Goal: Information Seeking & Learning: Learn about a topic

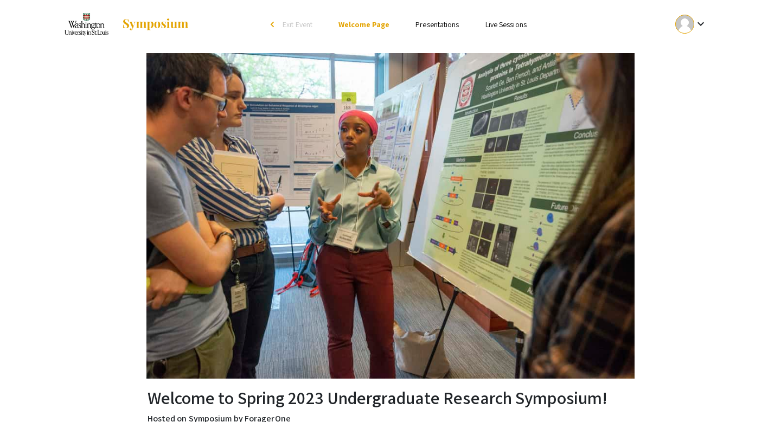
click at [140, 21] on img at bounding box center [155, 24] width 68 height 13
click at [92, 27] on img at bounding box center [86, 24] width 48 height 27
click at [692, 28] on div at bounding box center [684, 24] width 19 height 19
click at [691, 49] on button "My Account" at bounding box center [697, 54] width 67 height 26
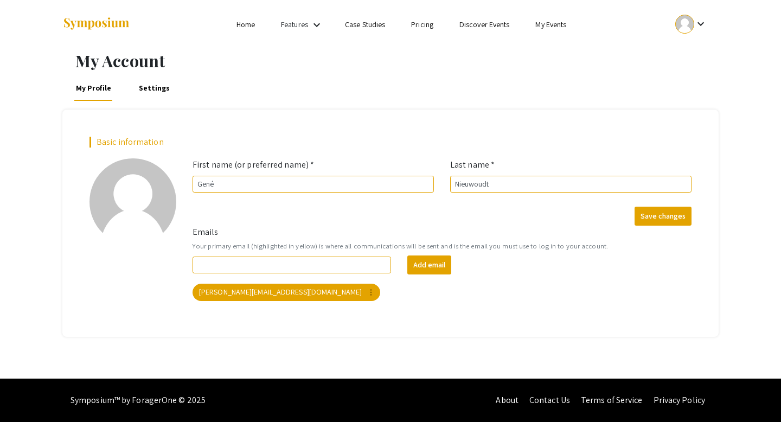
click at [248, 25] on link "Home" at bounding box center [245, 25] width 18 height 10
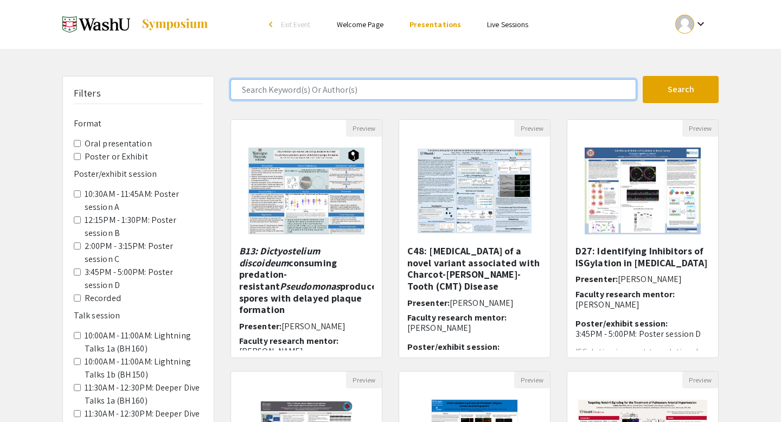
click at [329, 93] on input "Search Keyword(s) Or Author(s)" at bounding box center [433, 89] width 406 height 21
click at [643, 76] on button "Search" at bounding box center [681, 89] width 76 height 27
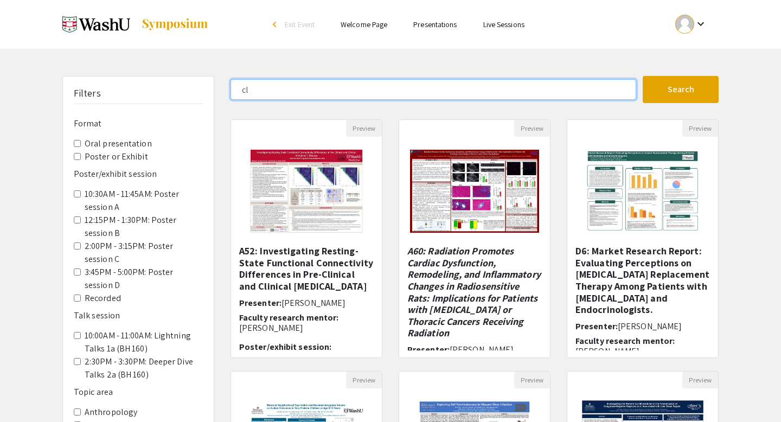
type input "c"
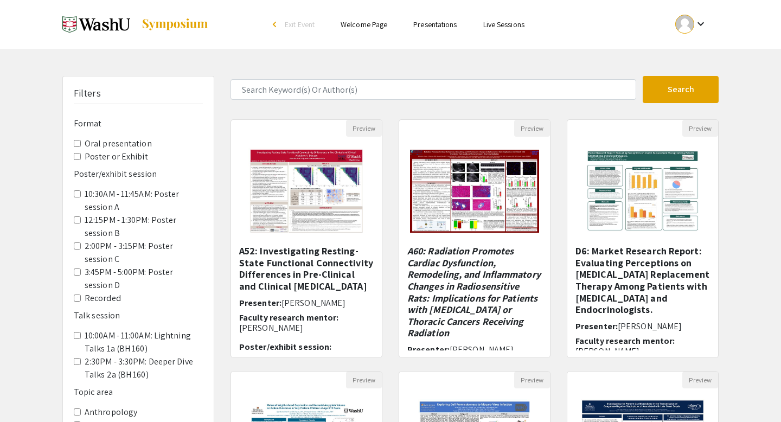
click at [75, 156] on Exhibit "Poster or Exhibit" at bounding box center [77, 156] width 7 height 7
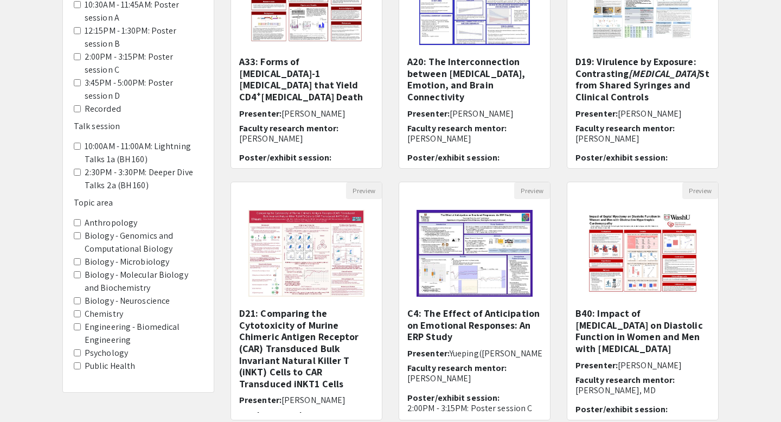
scroll to position [191, 0]
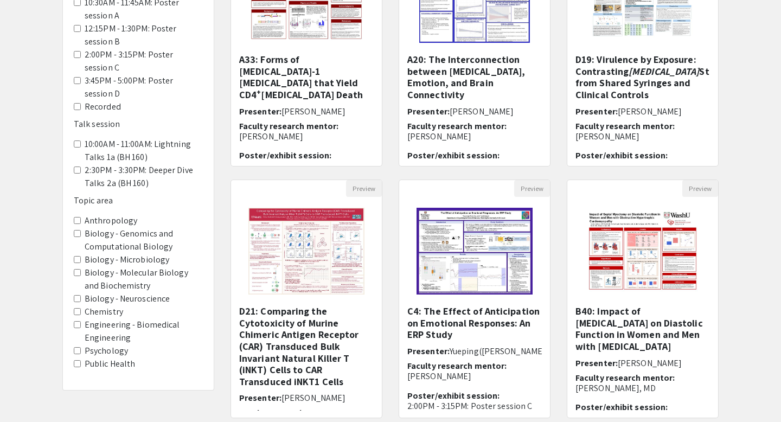
click at [76, 365] on Health "Public Health" at bounding box center [77, 363] width 7 height 7
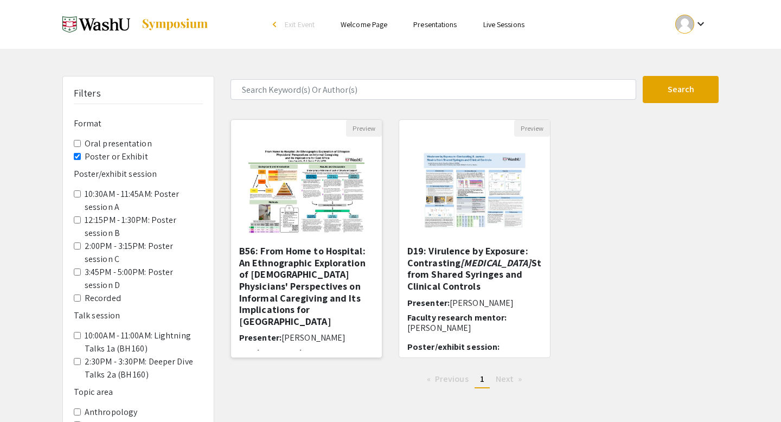
click at [323, 195] on img "Open Presentation <p>B56: From Home to Hospital: An Ethnographic Exploration of…" at bounding box center [306, 191] width 137 height 108
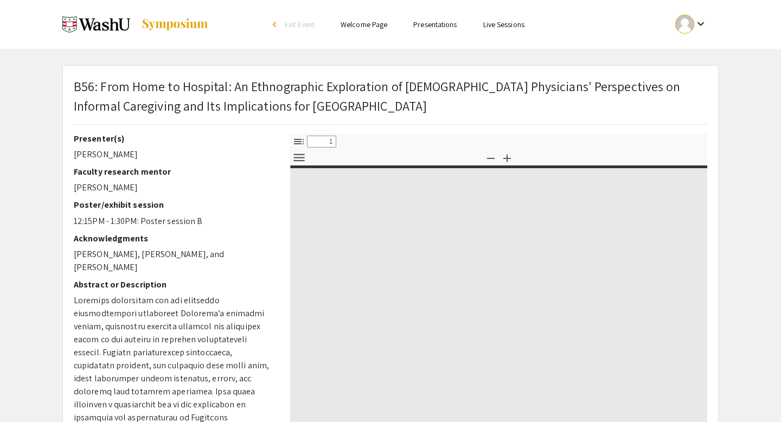
select select "custom"
type input "0"
select select "custom"
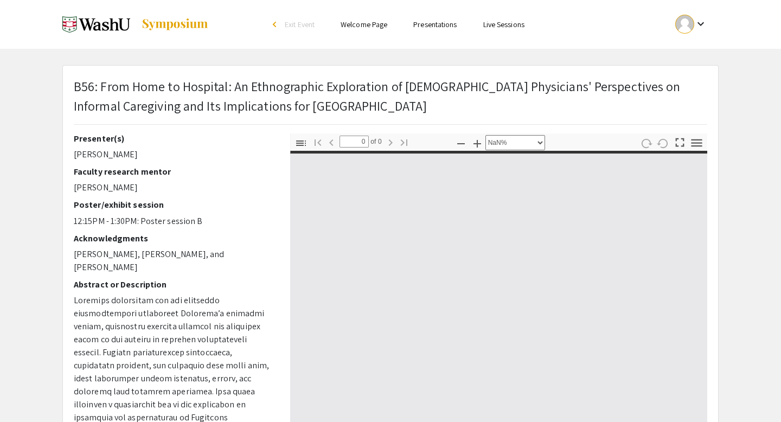
type input "1"
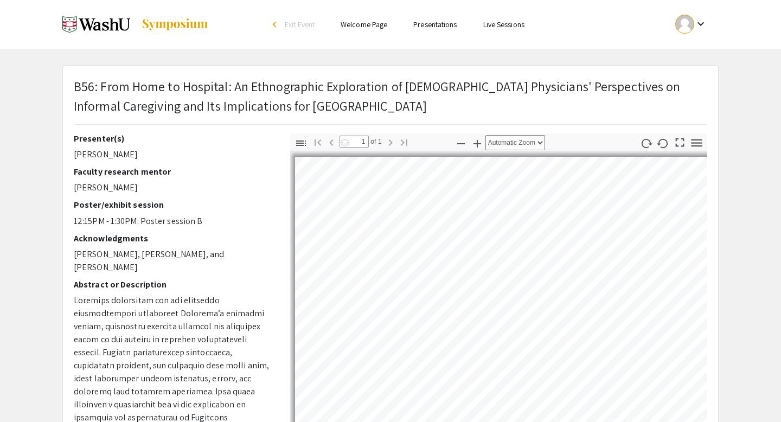
select select "auto"
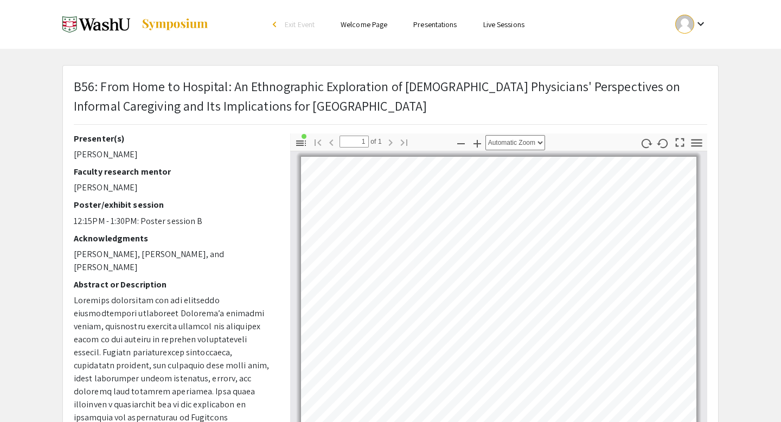
click at [425, 24] on link "Presentations" at bounding box center [434, 25] width 43 height 10
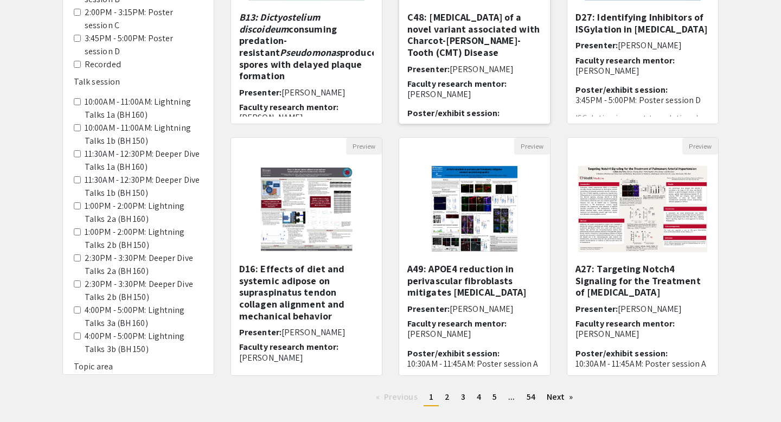
scroll to position [234, 0]
click at [569, 396] on link "Next page" at bounding box center [559, 396] width 37 height 16
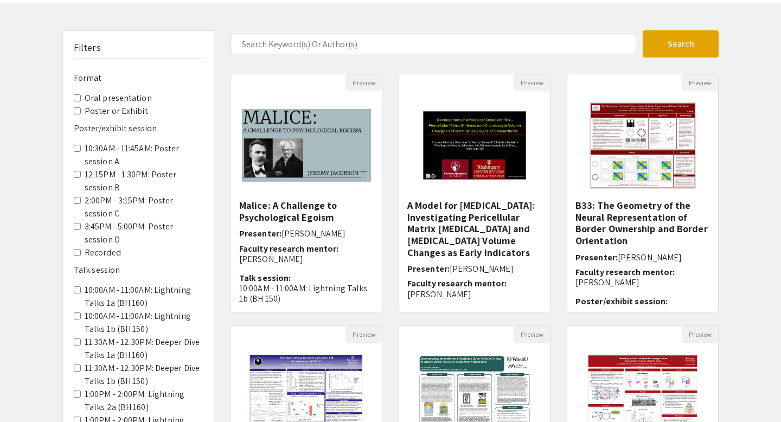
scroll to position [48, 0]
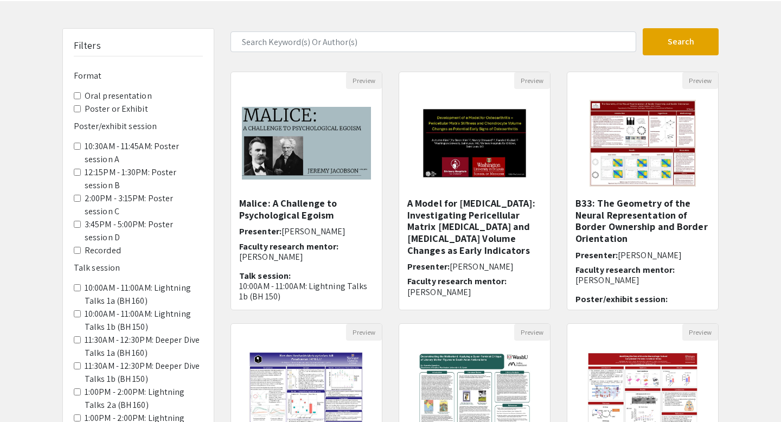
click at [77, 109] on Exhibit "Poster or Exhibit" at bounding box center [77, 108] width 7 height 7
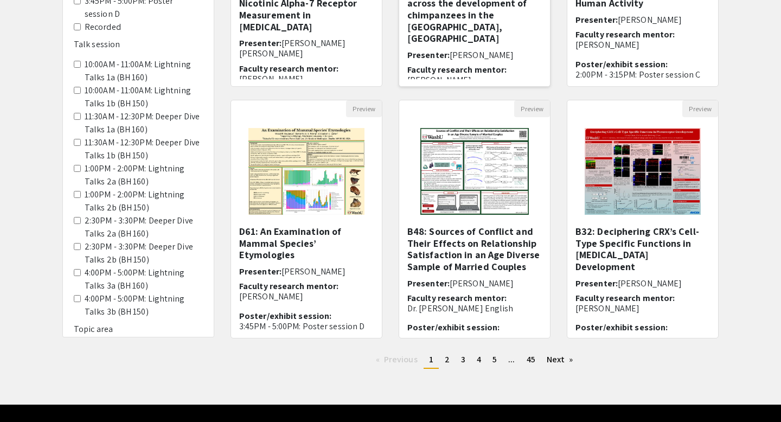
scroll to position [297, 0]
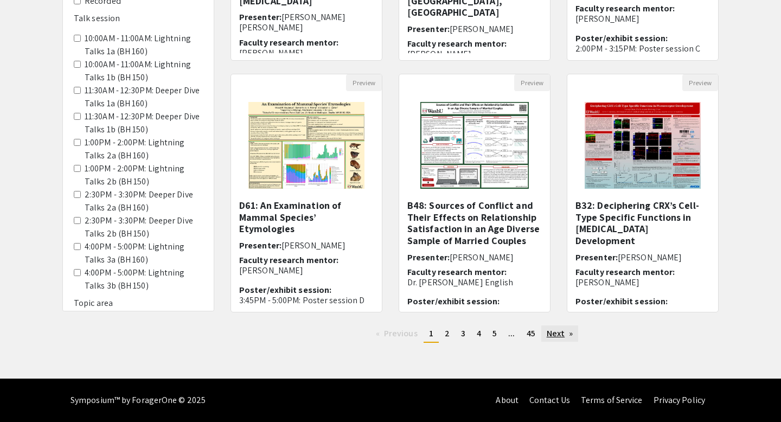
click at [567, 338] on link "Next page" at bounding box center [559, 333] width 37 height 16
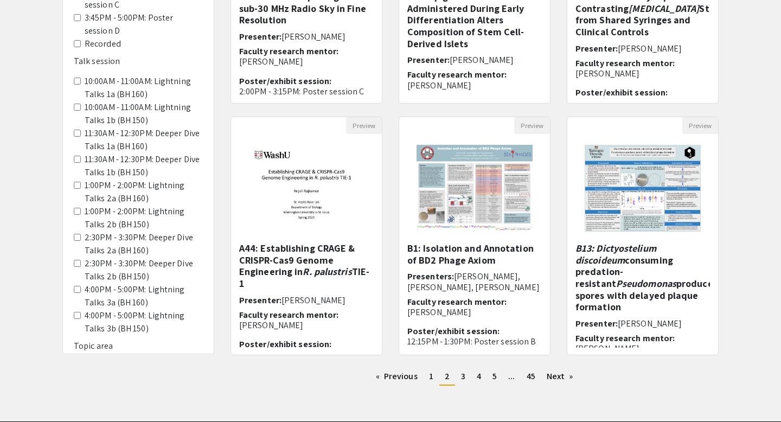
scroll to position [297, 0]
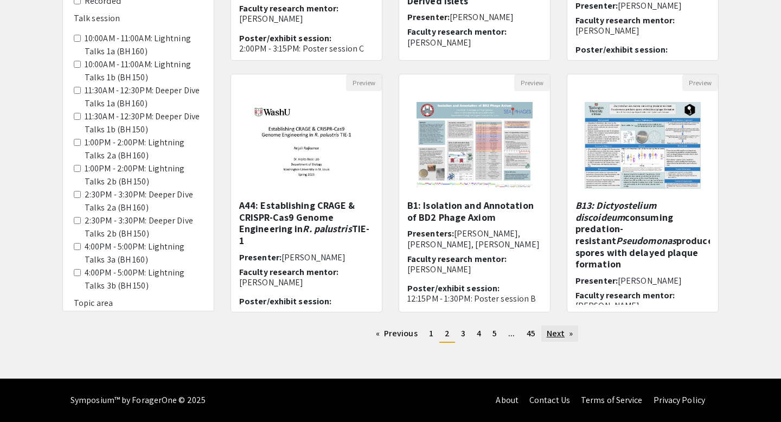
click at [566, 335] on link "Next page" at bounding box center [559, 333] width 37 height 16
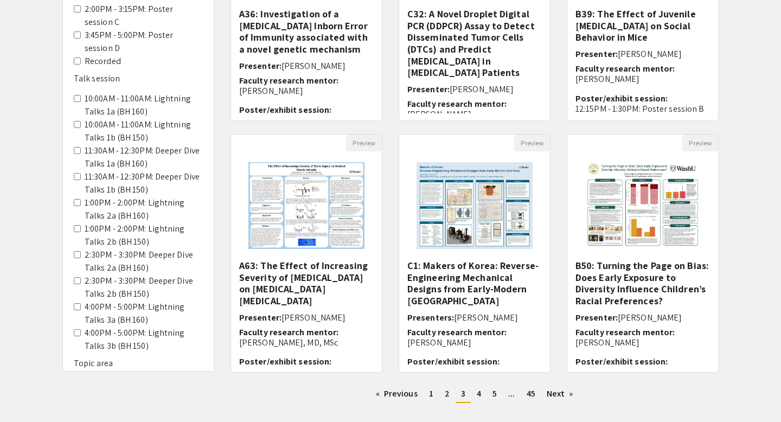
scroll to position [241, 0]
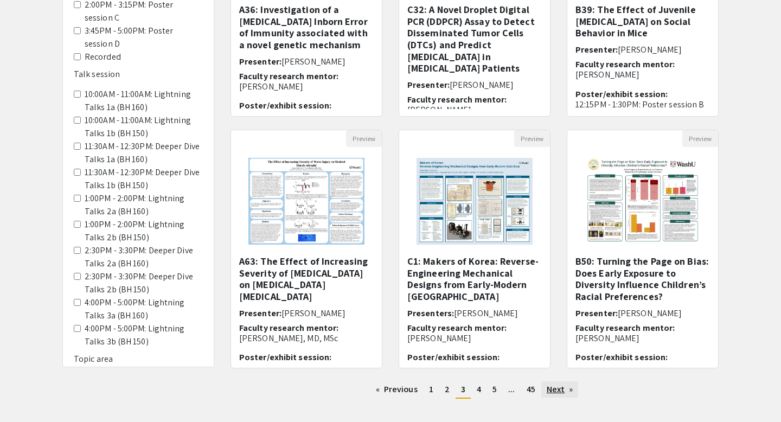
click at [565, 388] on link "Next page" at bounding box center [559, 389] width 37 height 16
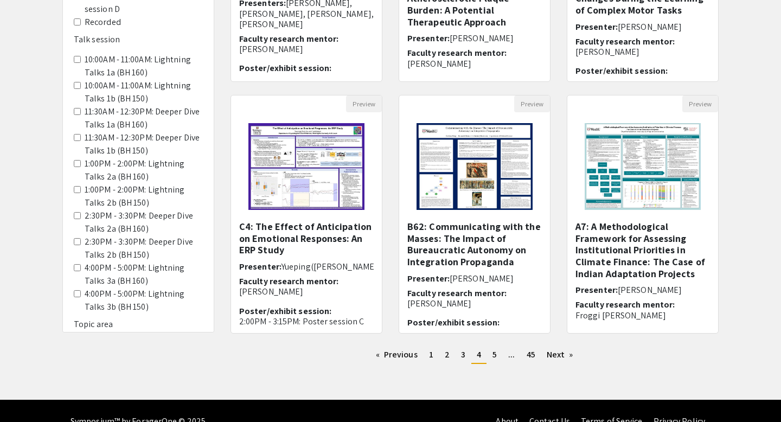
scroll to position [297, 0]
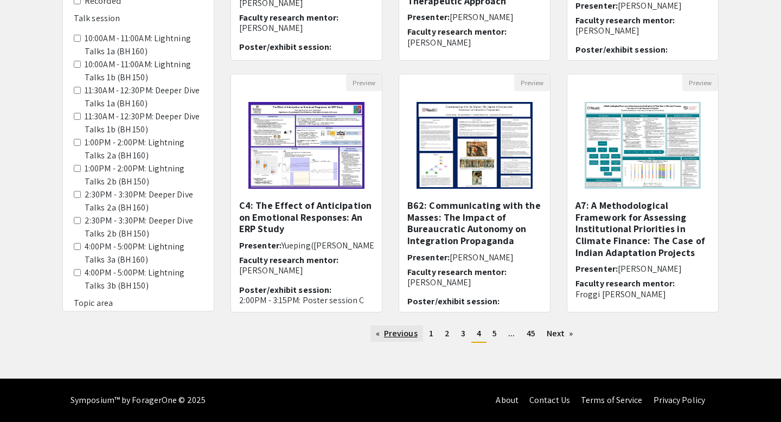
click at [400, 332] on link "Previous page" at bounding box center [396, 333] width 53 height 16
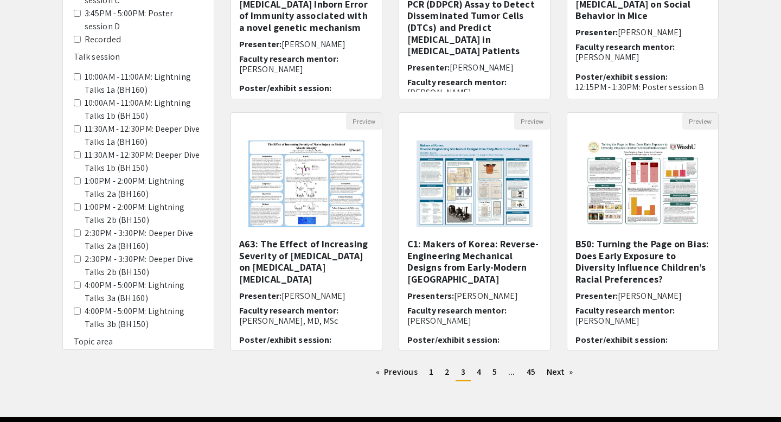
scroll to position [263, 0]
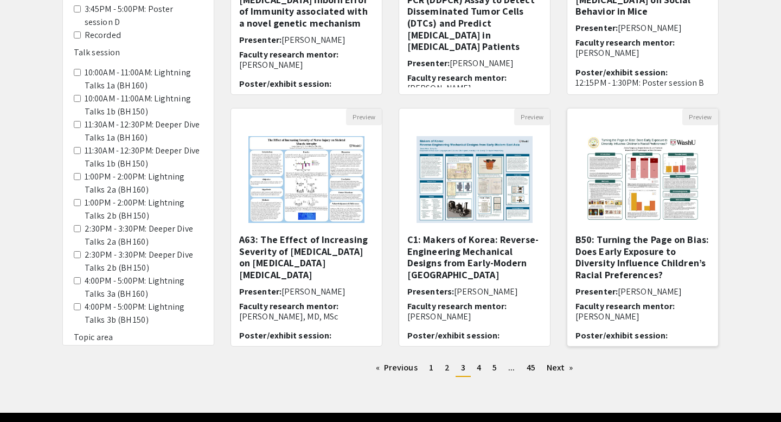
click at [657, 194] on img "Open Presentation <p>B50: Turning the Page on Bias: Does Early Exposure to Dive…" at bounding box center [642, 179] width 137 height 108
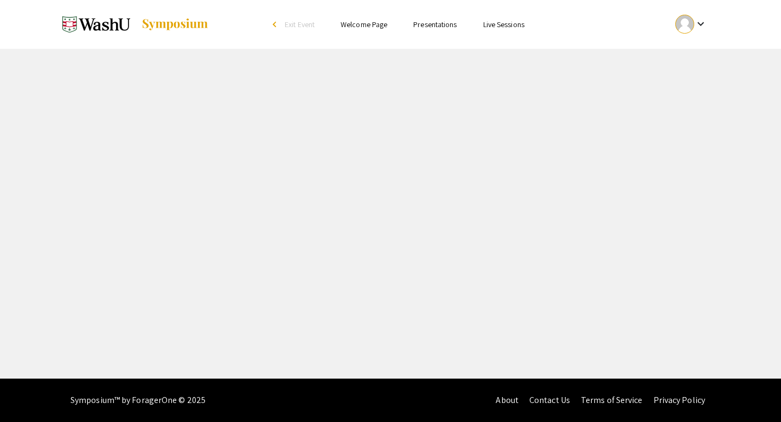
select select "custom"
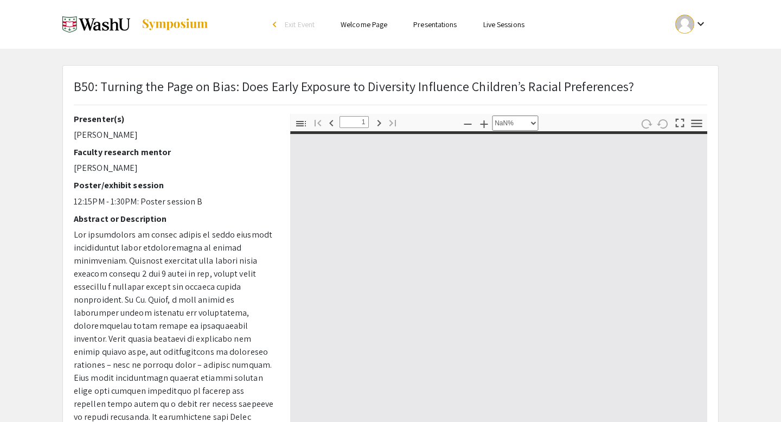
type input "0"
select select "custom"
type input "1"
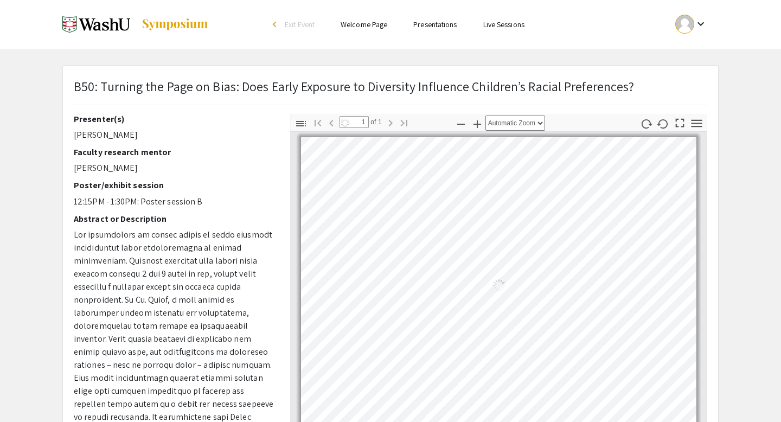
select select "auto"
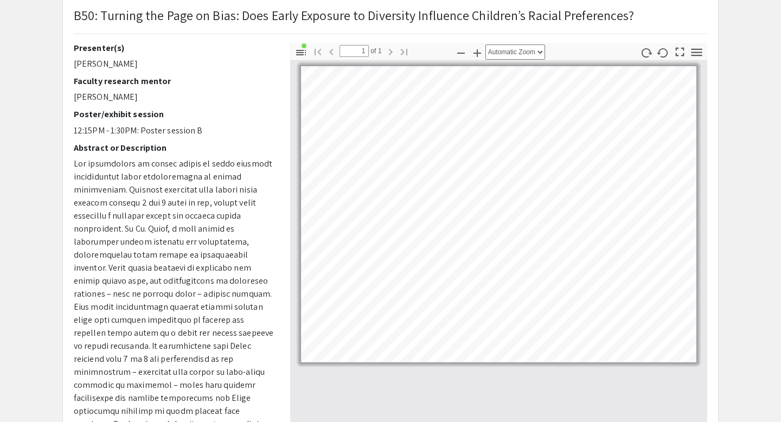
scroll to position [73, 0]
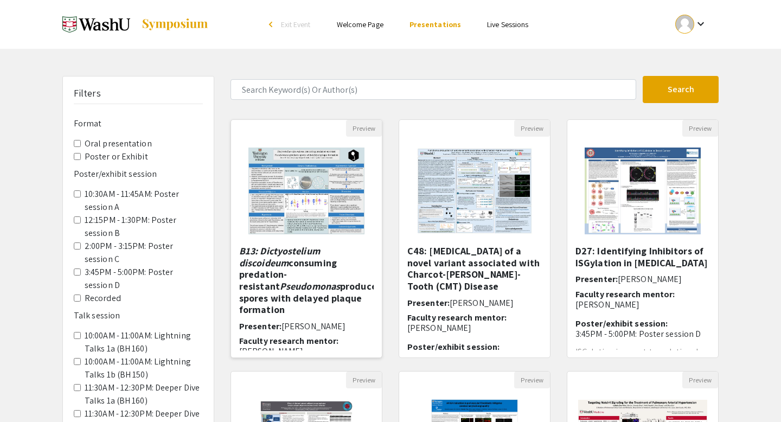
click at [304, 213] on img "Open Presentation <p><em>B13: Dictyostelium discoideum&nbsp;</em>consuming pred…" at bounding box center [306, 191] width 137 height 108
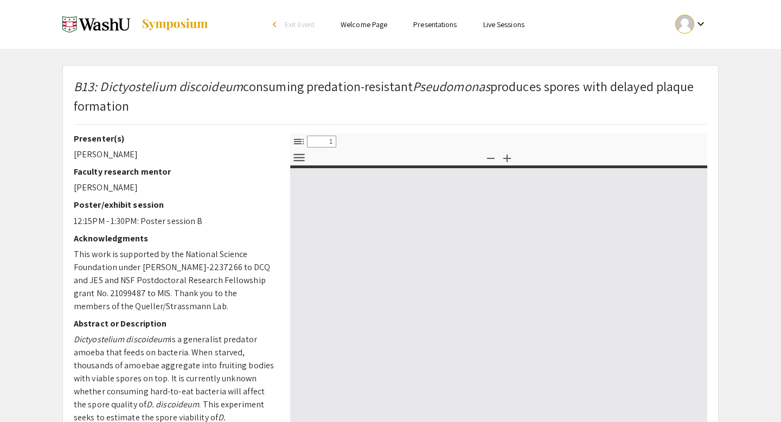
select select "custom"
type input "0"
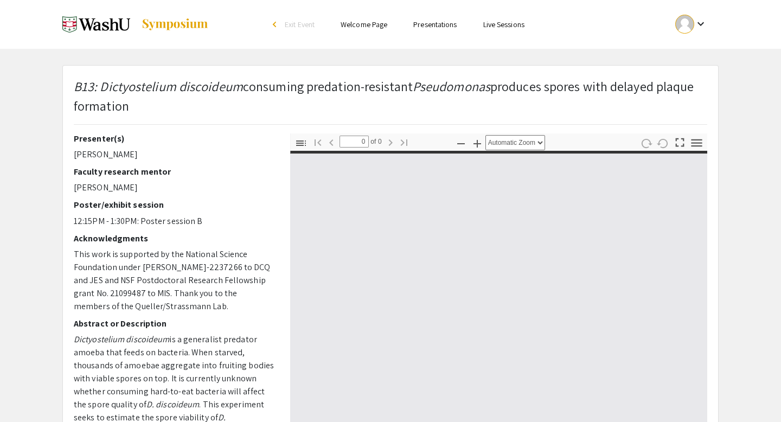
select select "custom"
type input "1"
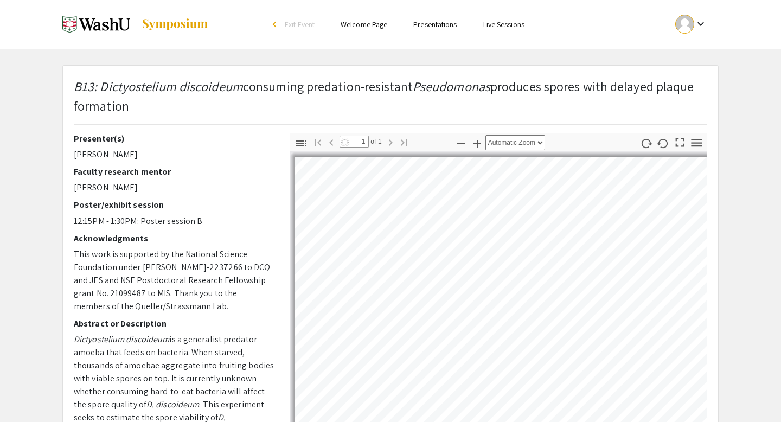
select select "auto"
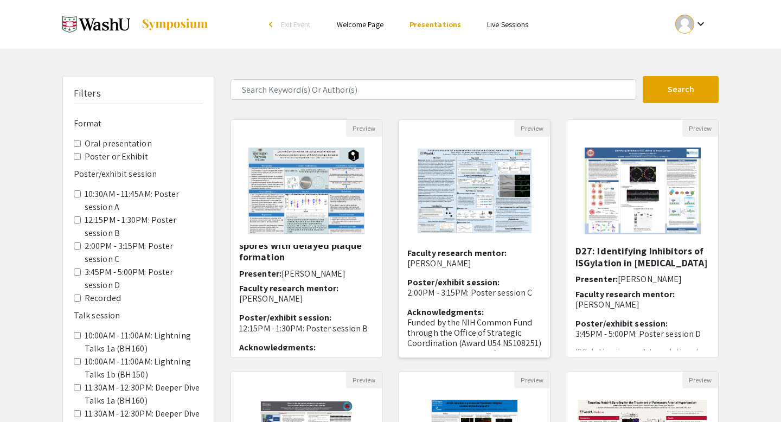
scroll to position [68, 0]
click at [77, 156] on Exhibit "Poster or Exhibit" at bounding box center [77, 156] width 7 height 7
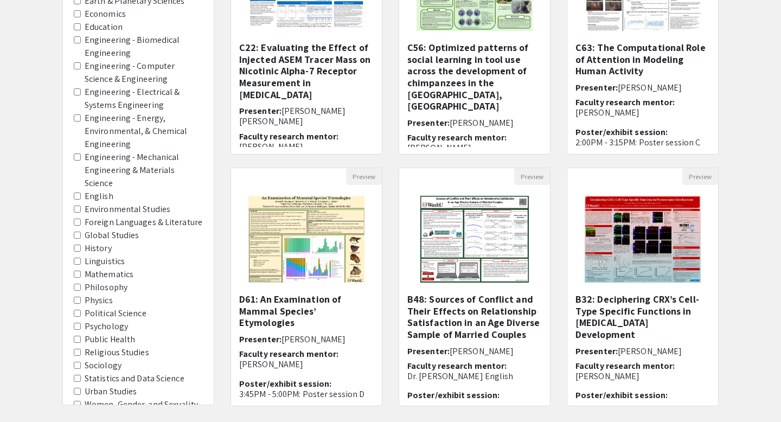
scroll to position [206, 0]
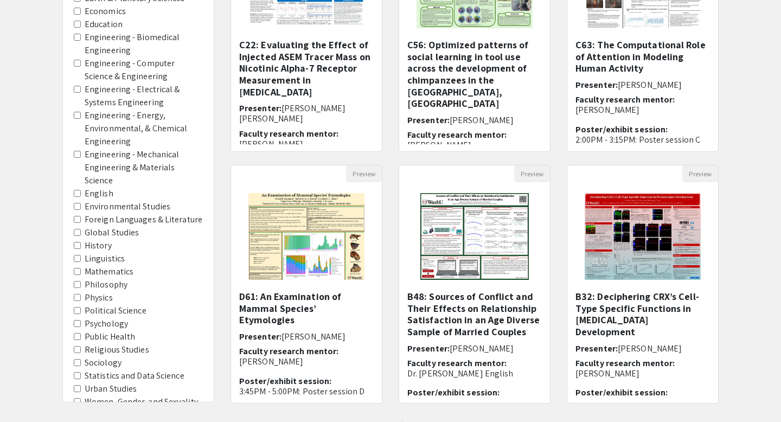
click at [76, 333] on Health "Public Health" at bounding box center [77, 336] width 7 height 7
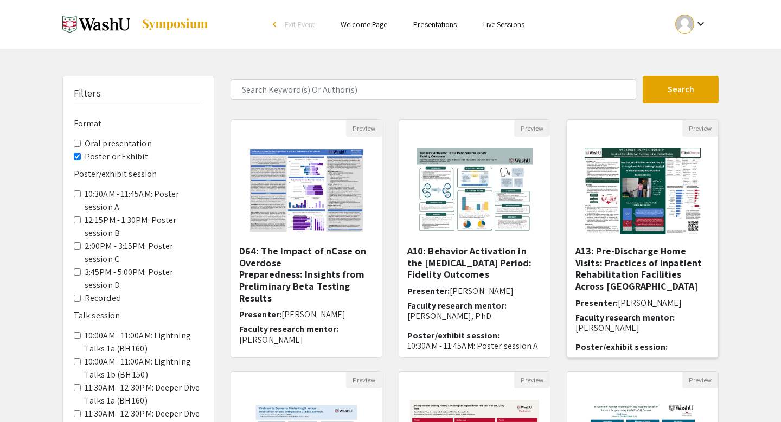
click at [639, 209] on img "Open Presentation <p>A13: Pre-Discharge Home Visits: Practices of Inpatient Reh…" at bounding box center [642, 191] width 137 height 108
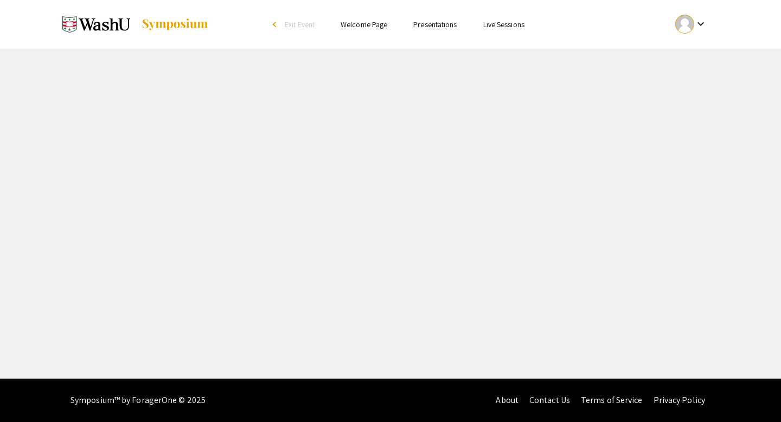
select select "custom"
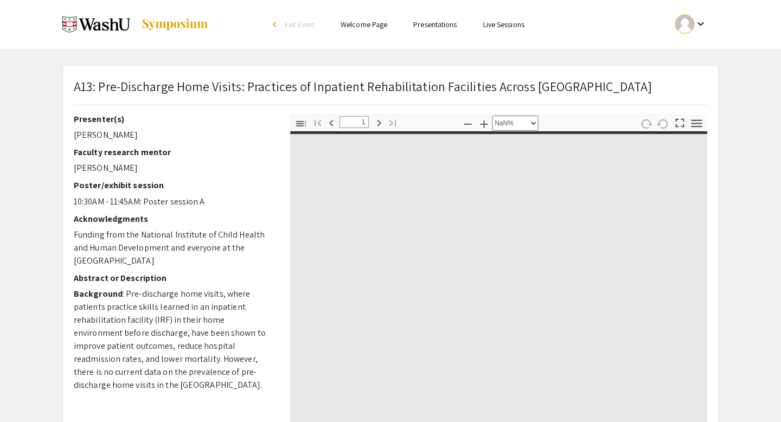
type input "0"
select select "custom"
type input "1"
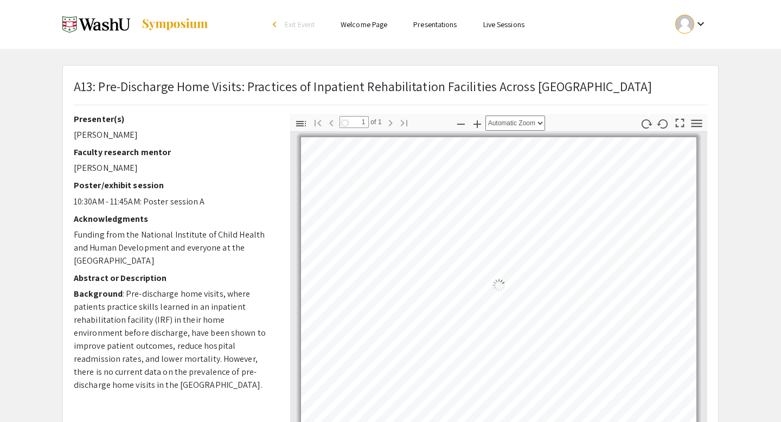
select select "auto"
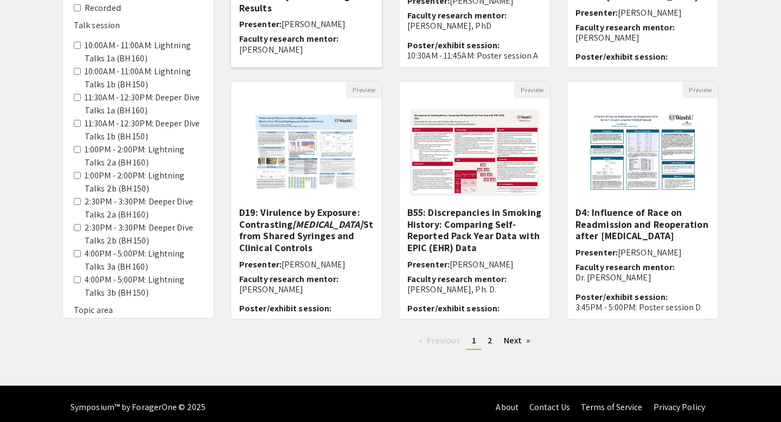
scroll to position [297, 0]
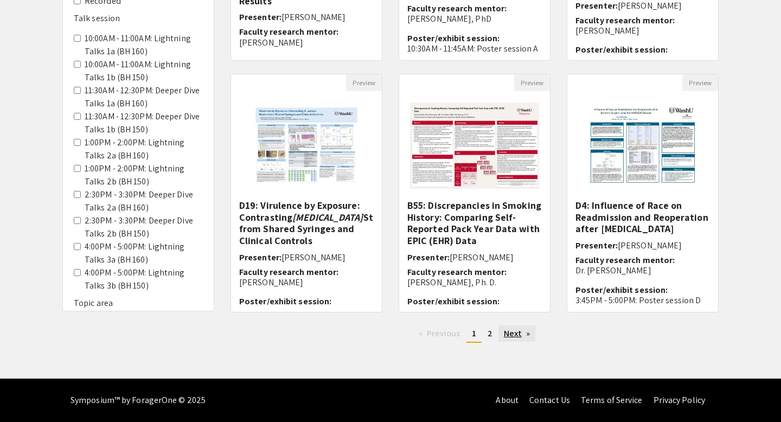
click at [524, 331] on link "Next page" at bounding box center [516, 333] width 37 height 16
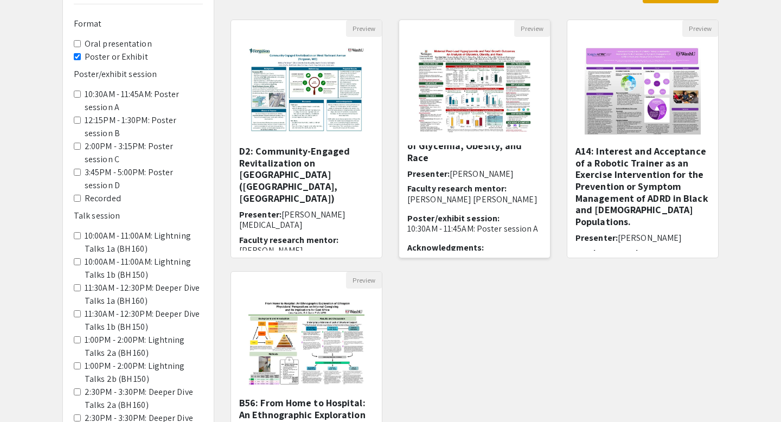
scroll to position [88, 0]
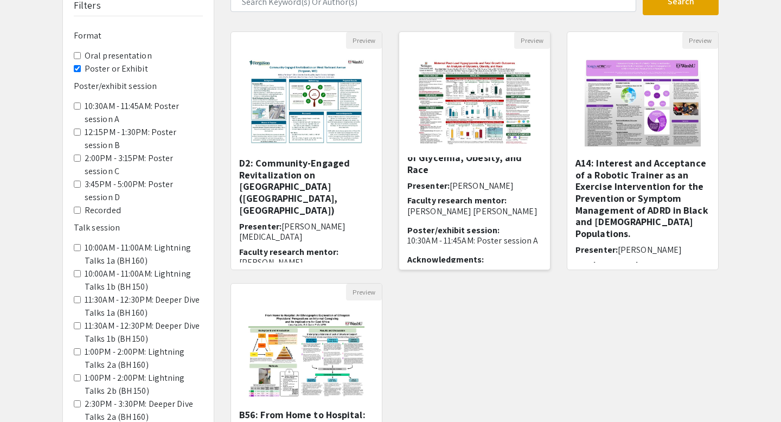
click at [492, 119] on img "Open Presentation <p>A12: Maternal Post-Load Hypoglycemia and Fetal Growth Outc…" at bounding box center [474, 103] width 137 height 108
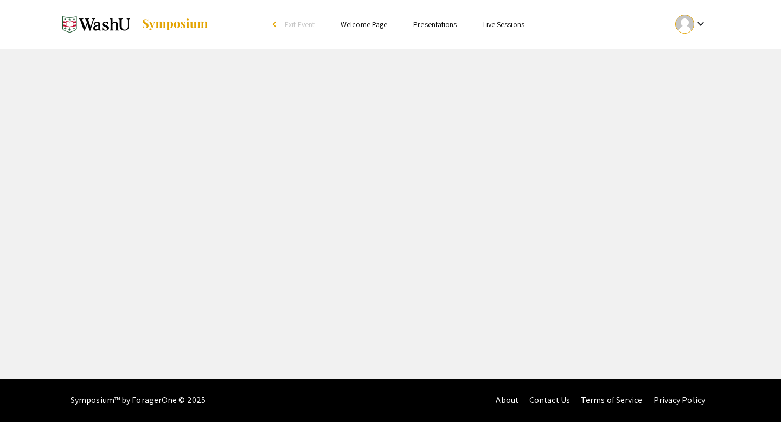
select select "custom"
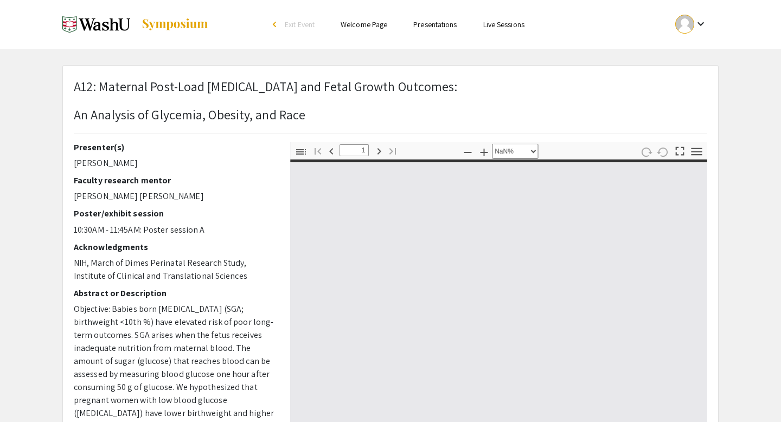
type input "0"
select select "custom"
type input "1"
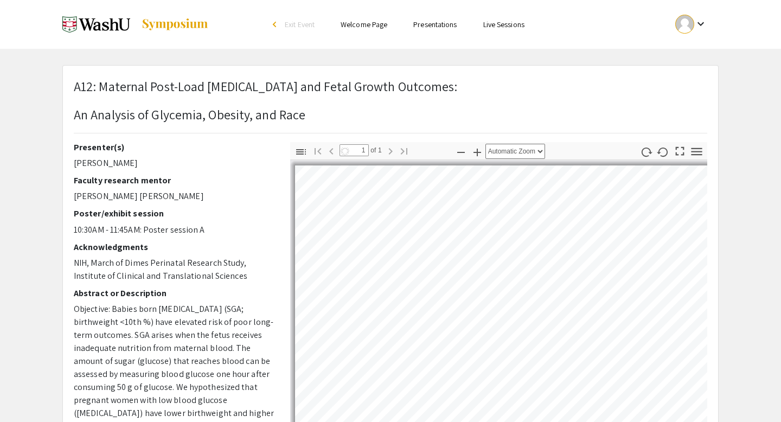
select select "auto"
